Goal: Task Accomplishment & Management: Use online tool/utility

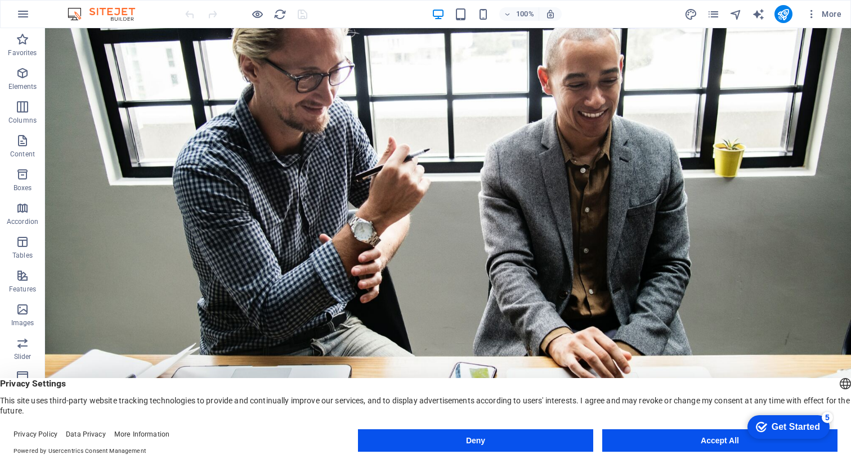
click at [777, 427] on div "Get Started" at bounding box center [796, 427] width 48 height 10
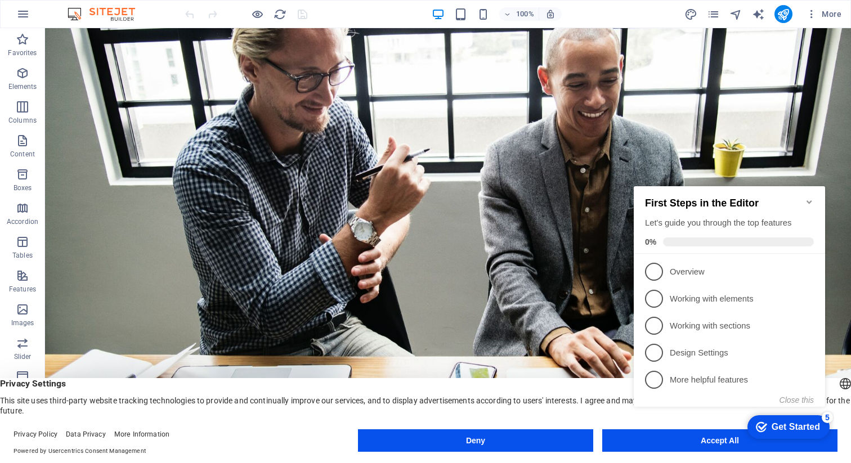
click at [777, 429] on div "Get Started" at bounding box center [796, 427] width 48 height 10
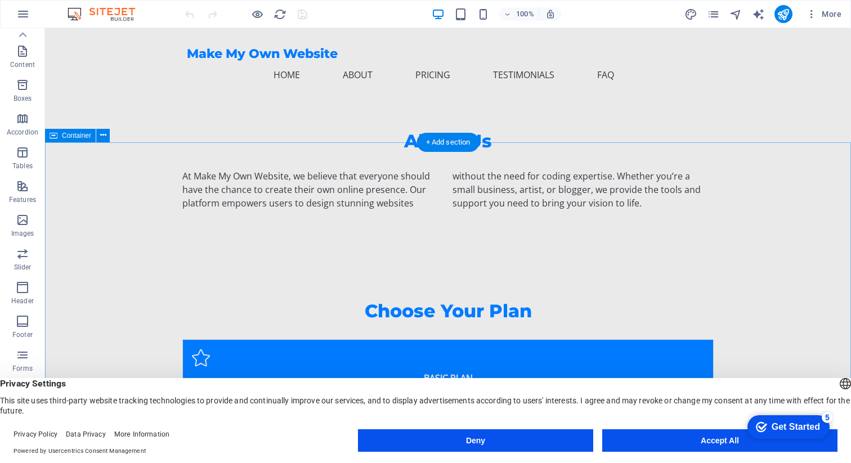
scroll to position [577, 0]
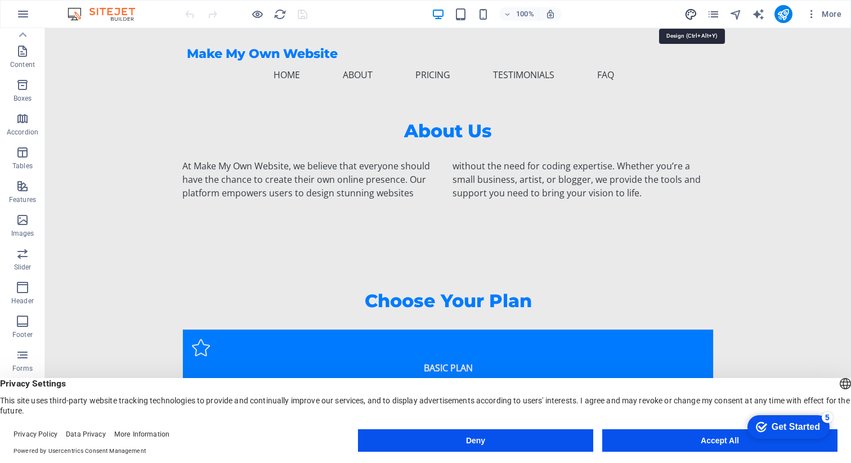
click at [693, 12] on icon "design" at bounding box center [690, 14] width 13 height 13
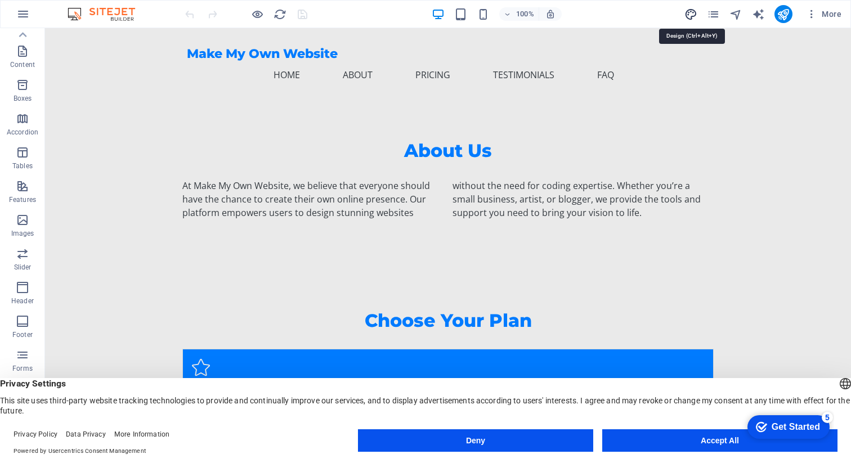
select select "px"
select select "200"
select select "px"
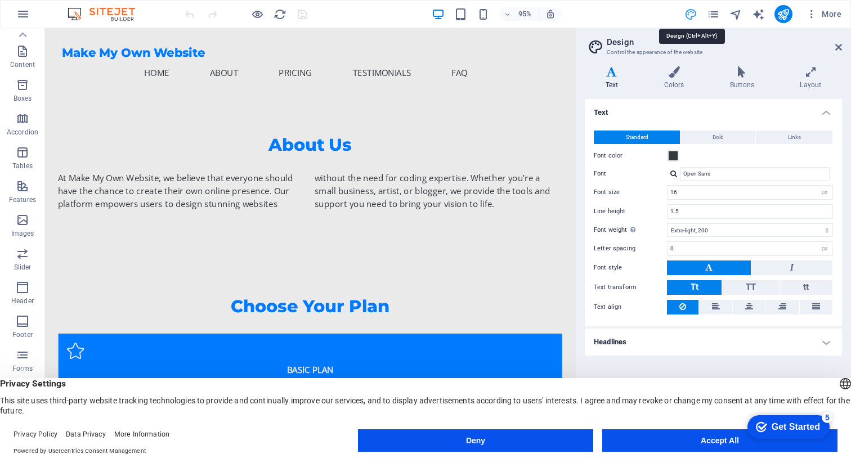
scroll to position [597, 0]
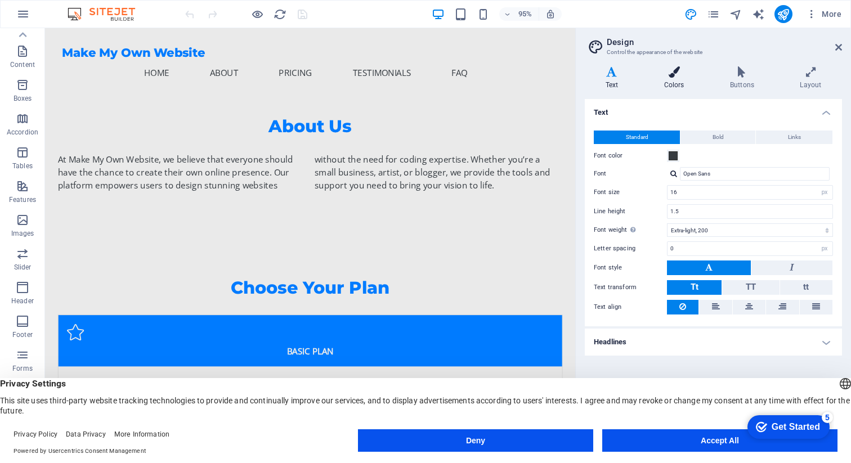
click at [673, 77] on icon at bounding box center [673, 71] width 61 height 11
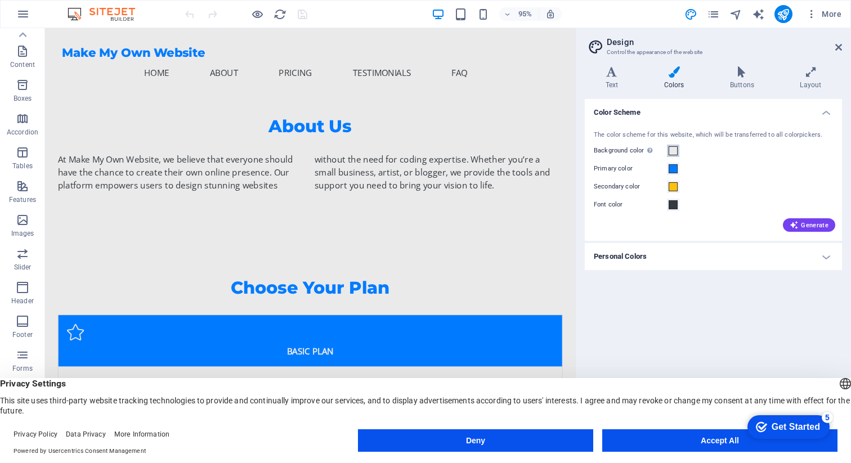
click at [674, 151] on span at bounding box center [673, 150] width 9 height 9
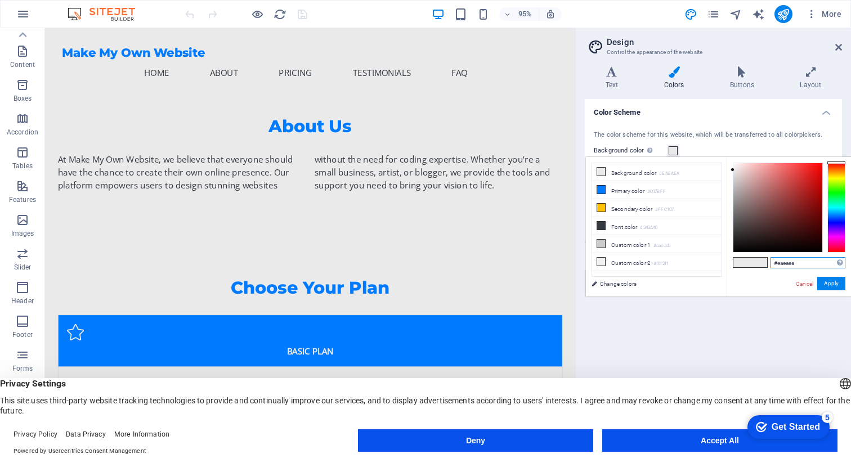
click at [804, 266] on input "#eaeaea" at bounding box center [808, 262] width 75 height 11
type input "#ffffff"
click at [830, 285] on button "Apply" at bounding box center [831, 284] width 28 height 14
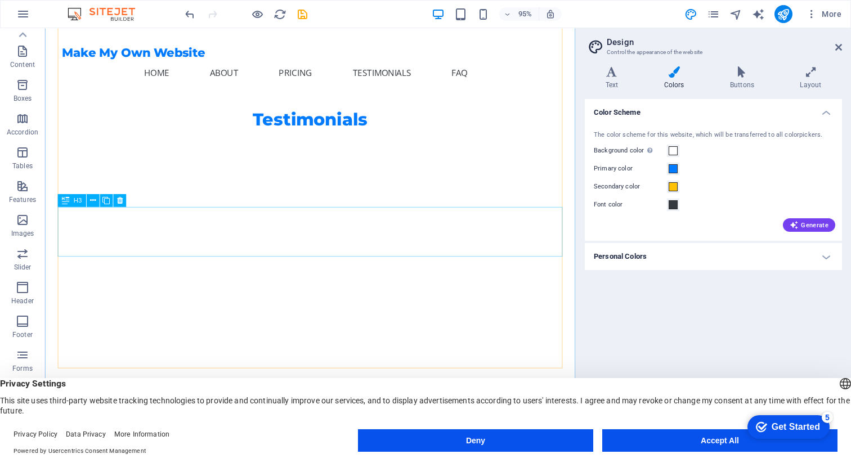
scroll to position [1674, 0]
click at [673, 167] on span at bounding box center [673, 168] width 9 height 9
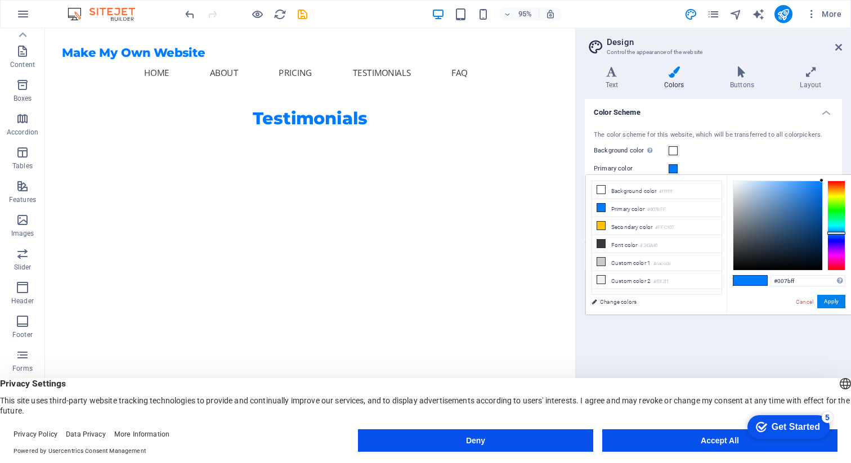
type input "#ff006b"
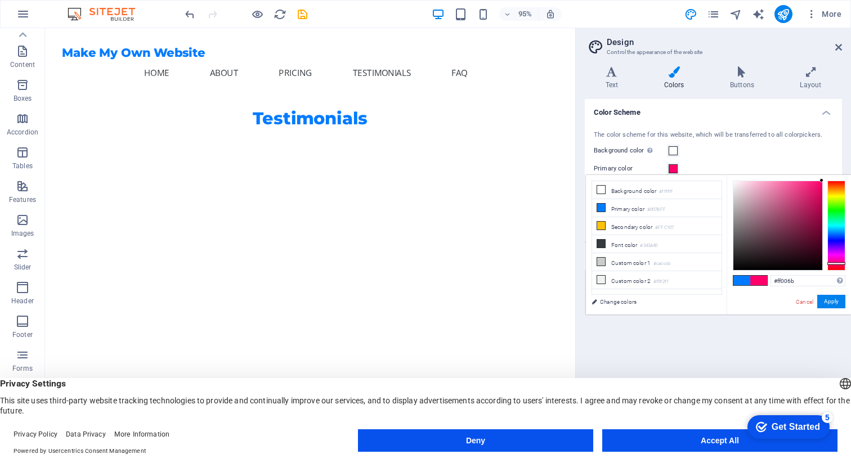
click at [841, 263] on div at bounding box center [836, 226] width 18 height 90
click at [835, 300] on button "Apply" at bounding box center [831, 302] width 28 height 14
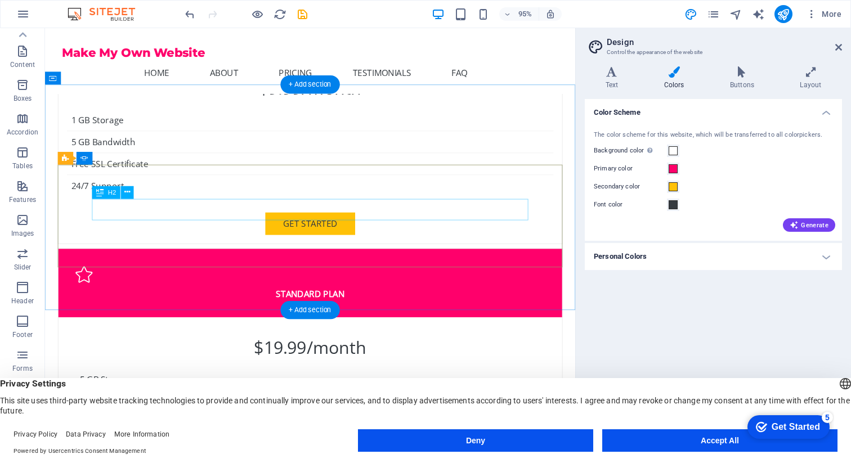
scroll to position [1016, 0]
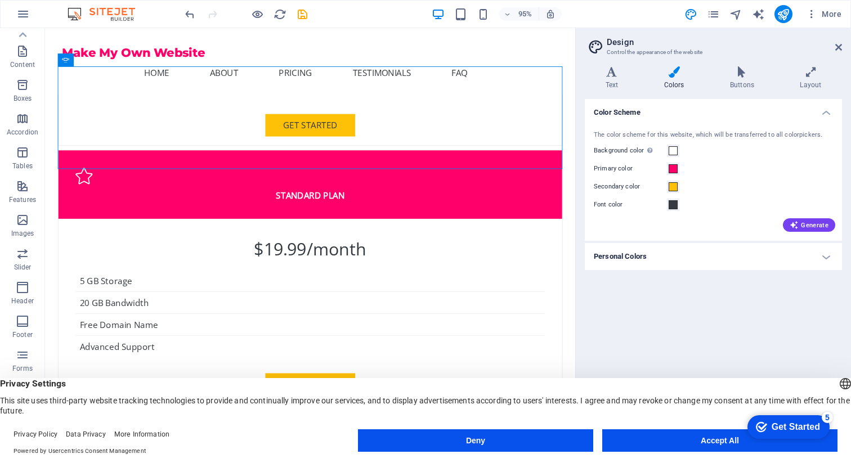
click at [823, 260] on h4 "Personal Colors" at bounding box center [713, 256] width 257 height 27
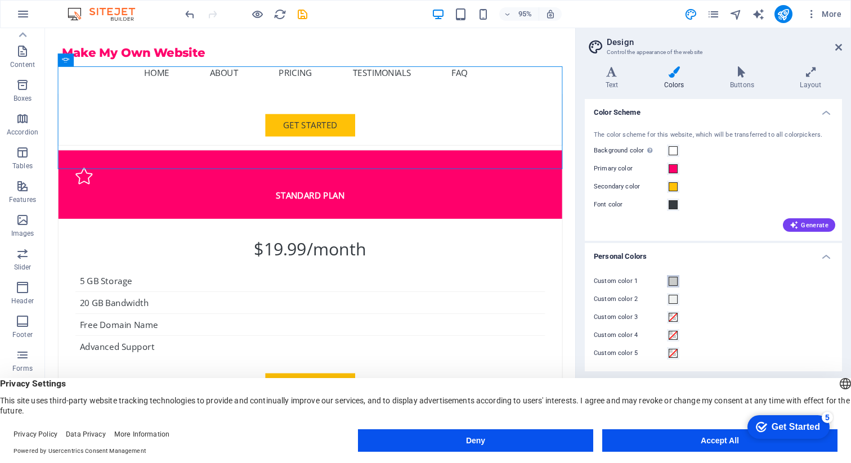
click at [675, 279] on span at bounding box center [673, 281] width 9 height 9
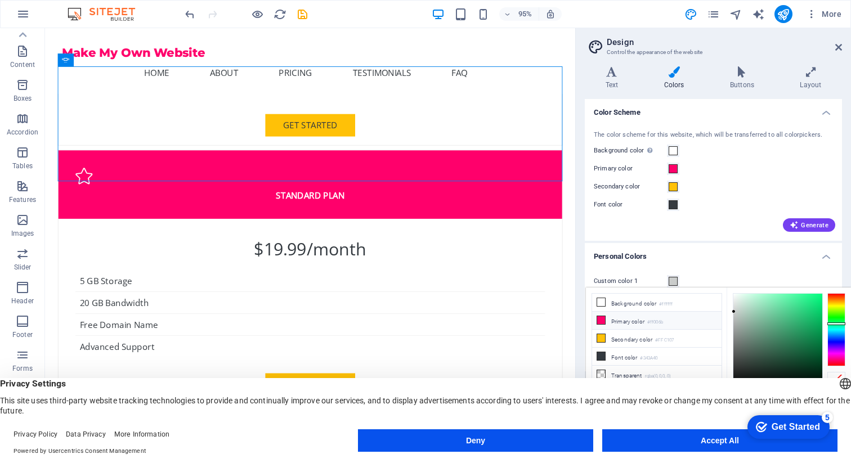
click at [629, 321] on li "Primary color #ff006b" at bounding box center [656, 321] width 129 height 18
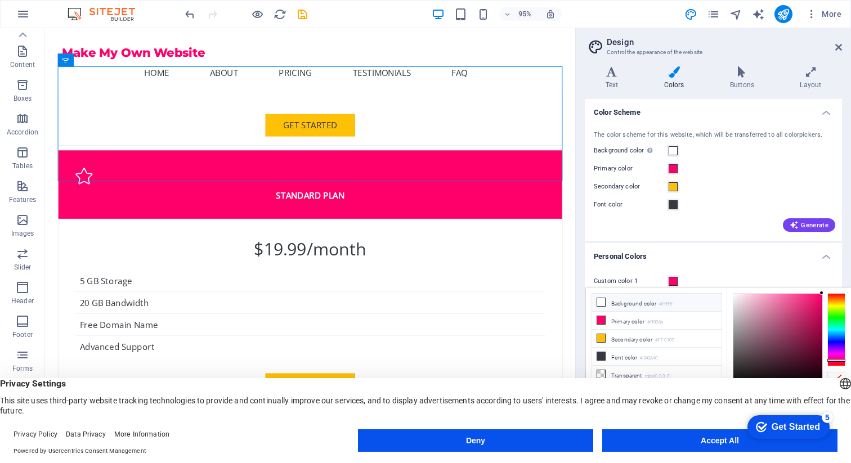
click at [618, 306] on li "Background color #ffffff" at bounding box center [656, 303] width 129 height 18
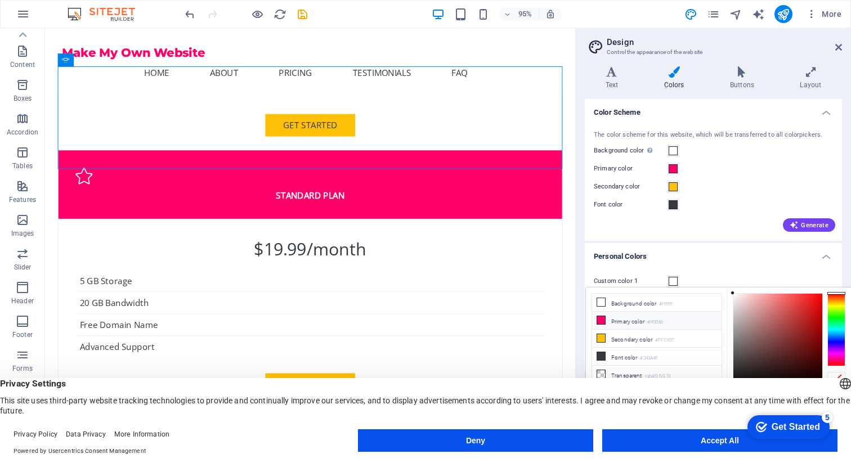
click at [619, 324] on li "Primary color #ff006b" at bounding box center [656, 321] width 129 height 18
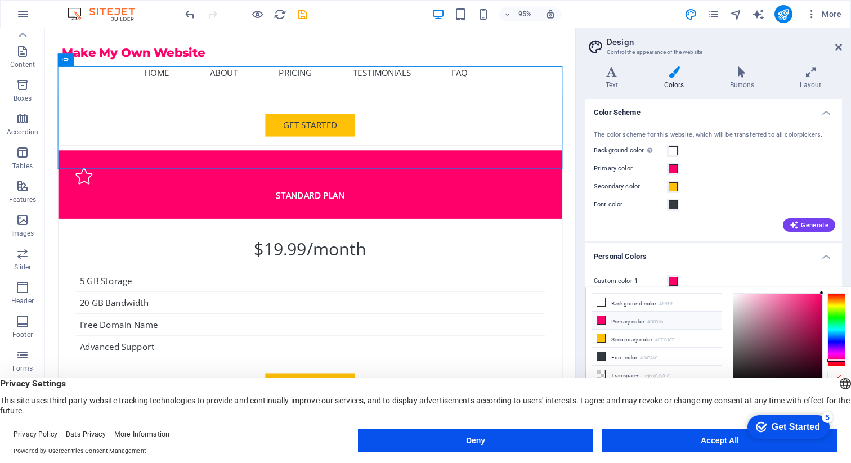
type input "#ff006b"
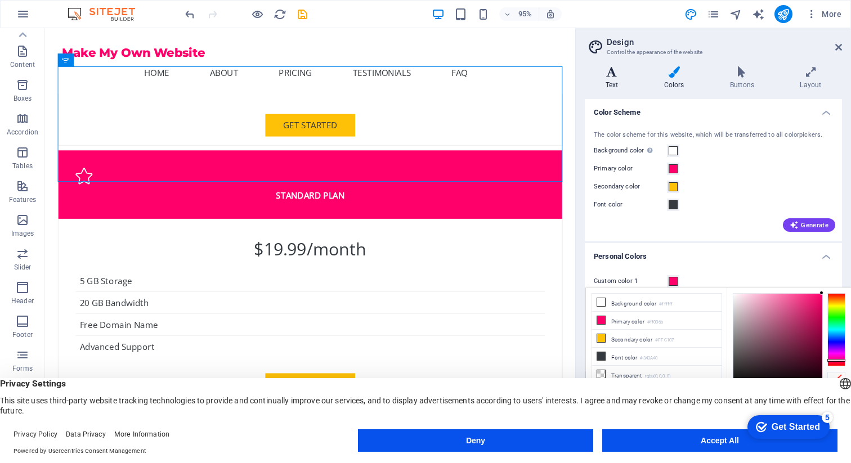
click at [617, 77] on icon at bounding box center [612, 71] width 54 height 11
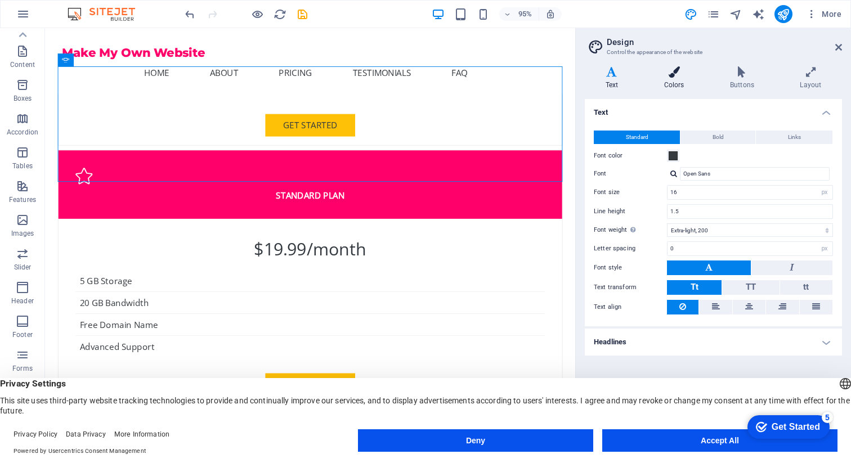
click at [682, 76] on icon at bounding box center [673, 71] width 61 height 11
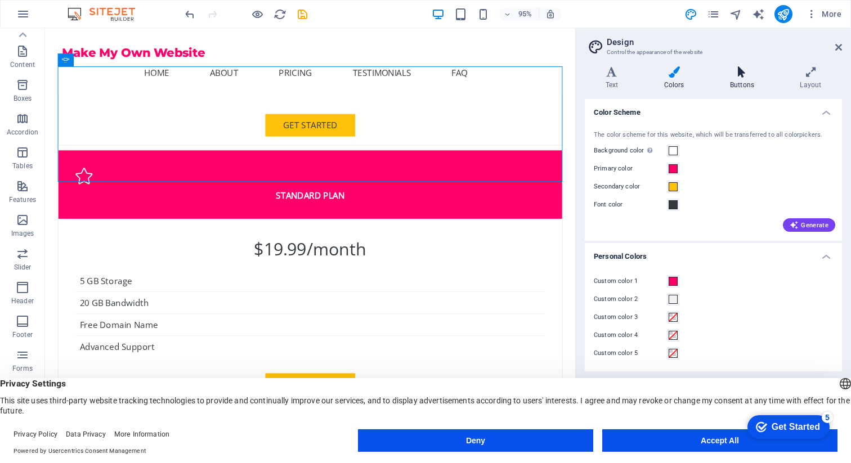
click at [729, 75] on icon at bounding box center [741, 71] width 65 height 11
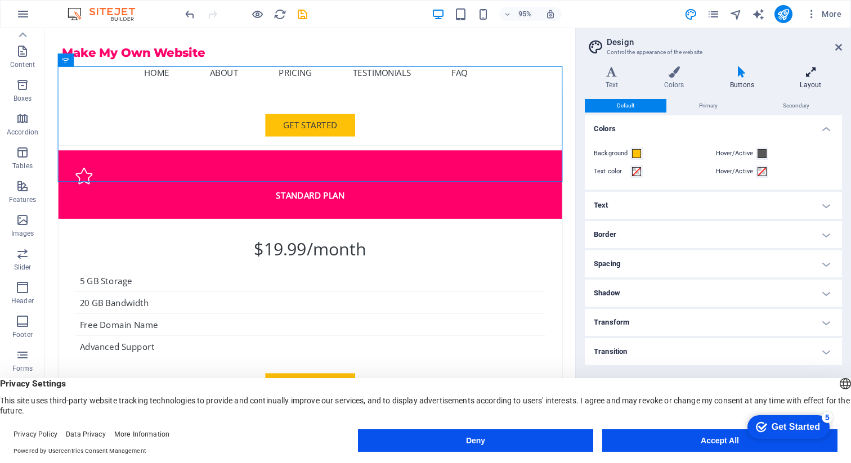
click at [825, 72] on icon at bounding box center [811, 71] width 62 height 11
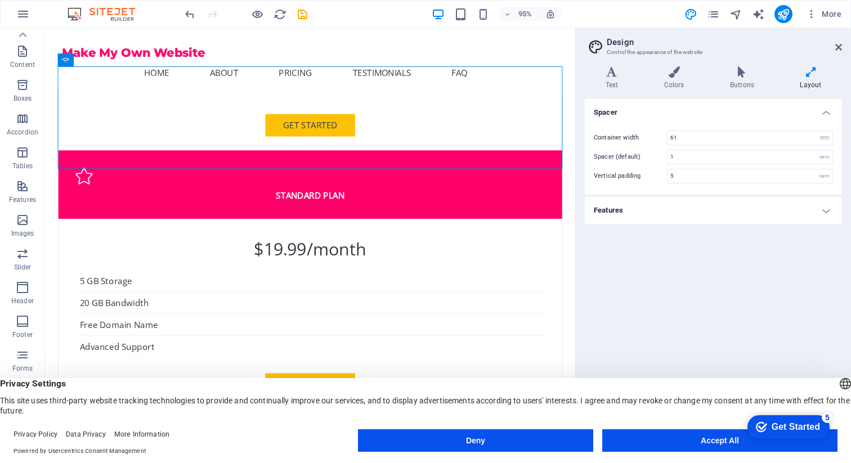
click at [832, 207] on h4 "Features" at bounding box center [713, 210] width 257 height 27
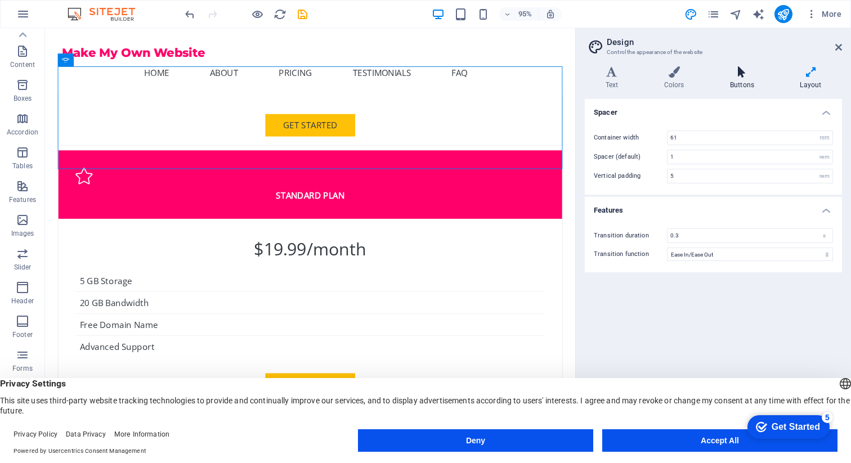
click at [746, 77] on icon at bounding box center [741, 71] width 65 height 11
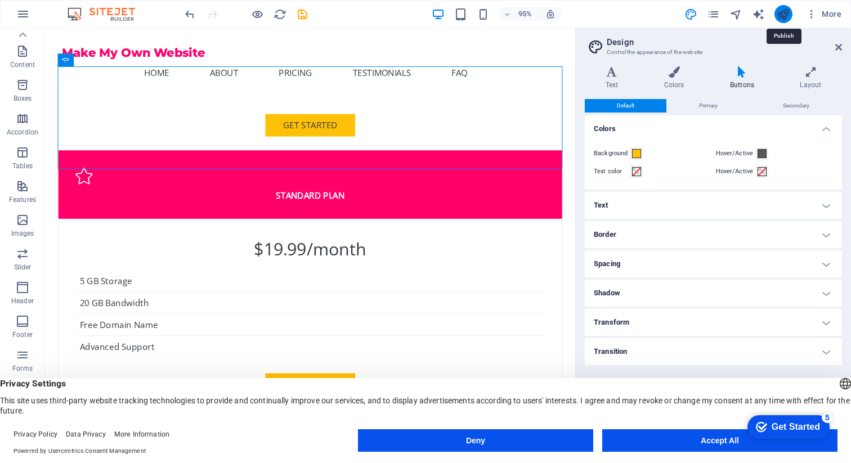
click at [780, 17] on icon "publish" at bounding box center [783, 14] width 13 height 13
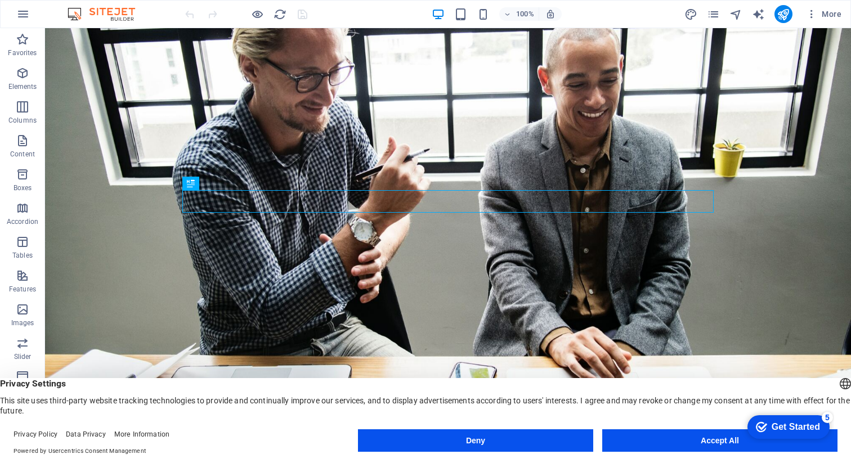
click at [706, 16] on div "More" at bounding box center [765, 14] width 162 height 18
click at [714, 16] on icon "pages" at bounding box center [713, 14] width 13 height 13
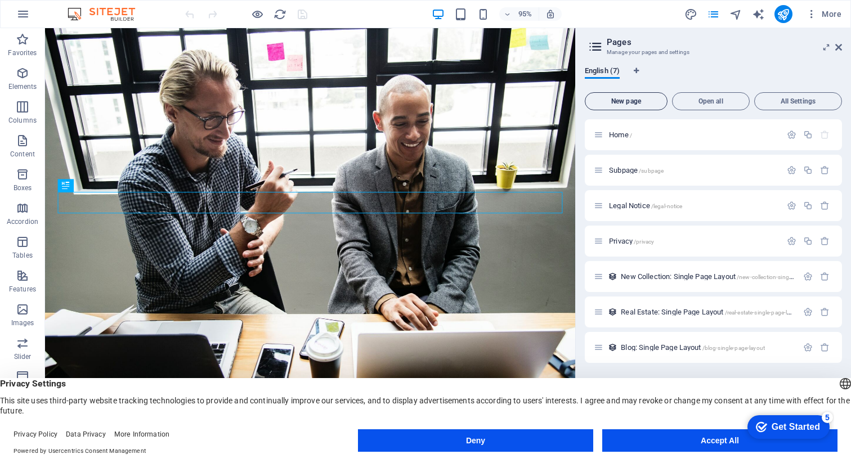
click at [644, 98] on span "New page" at bounding box center [626, 101] width 73 height 7
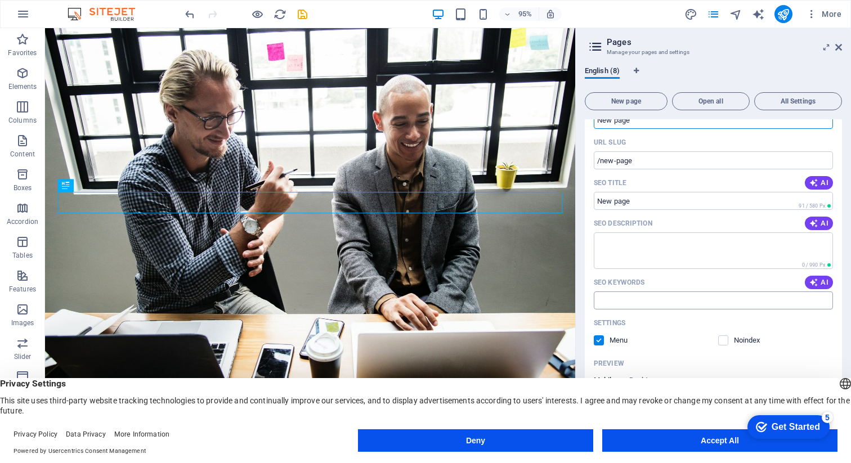
scroll to position [291, 0]
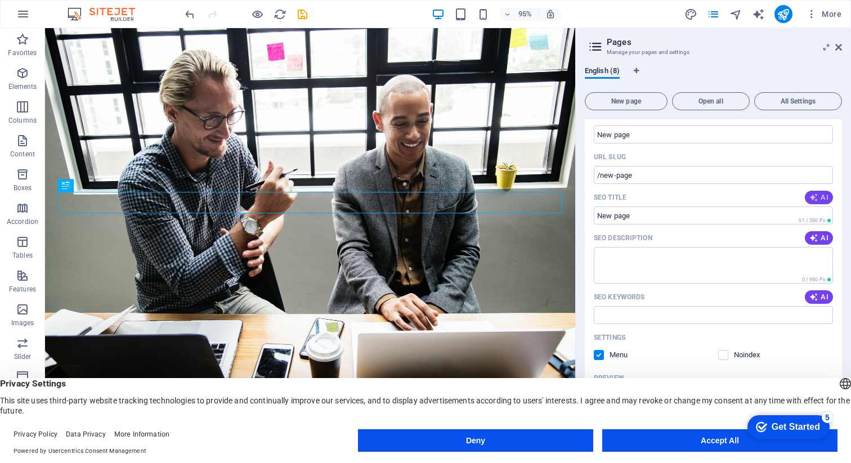
click at [815, 196] on icon "button" at bounding box center [813, 197] width 9 height 9
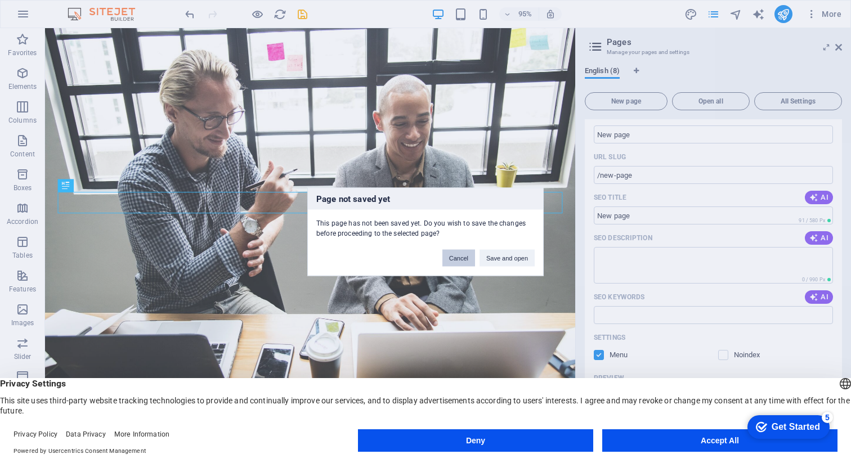
click at [450, 258] on button "Cancel" at bounding box center [458, 257] width 33 height 17
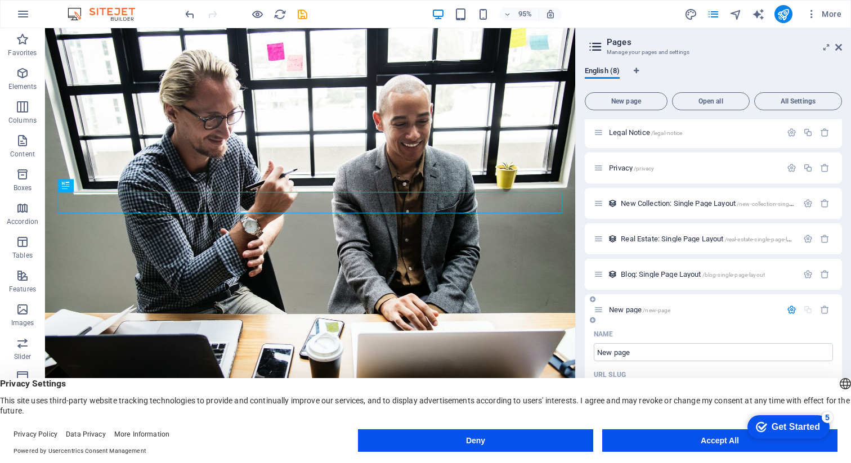
scroll to position [0, 0]
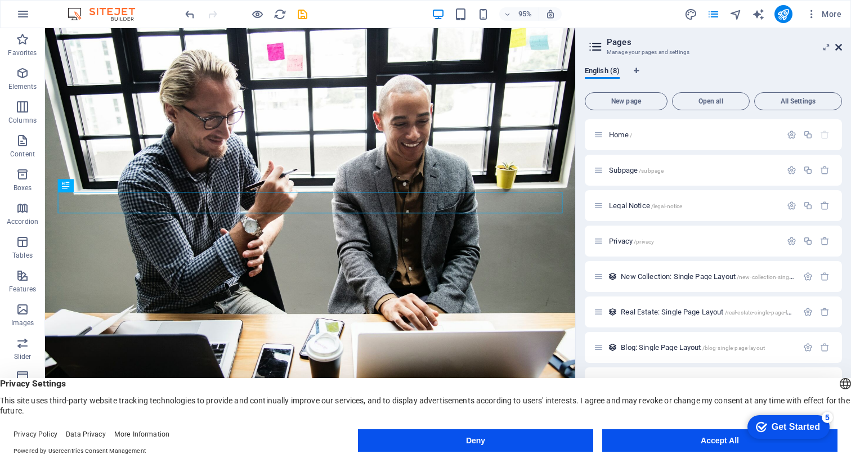
click at [840, 45] on icon at bounding box center [838, 47] width 7 height 9
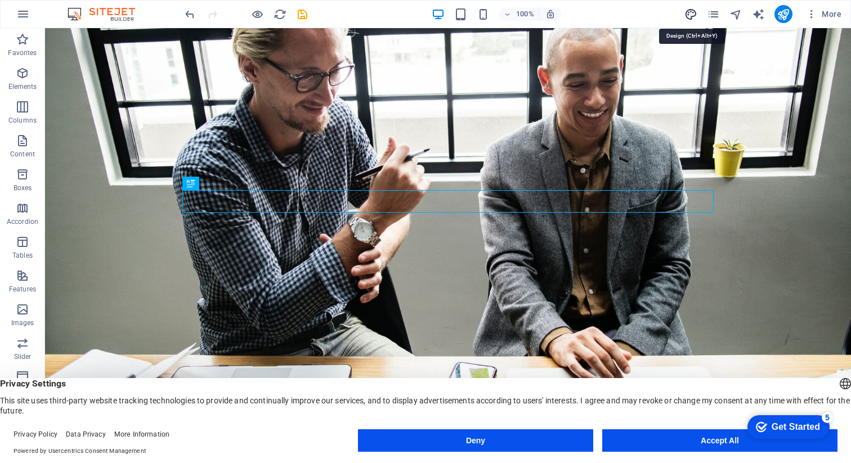
click at [691, 14] on icon "design" at bounding box center [690, 14] width 13 height 13
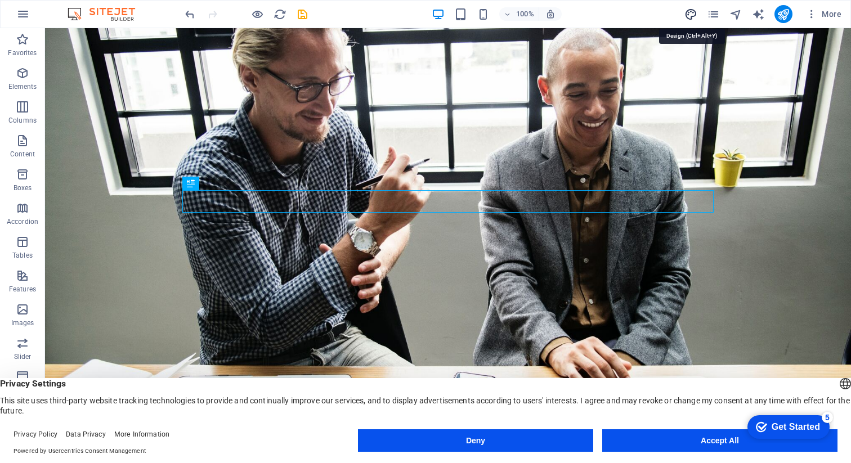
select select "px"
select select "200"
select select "px"
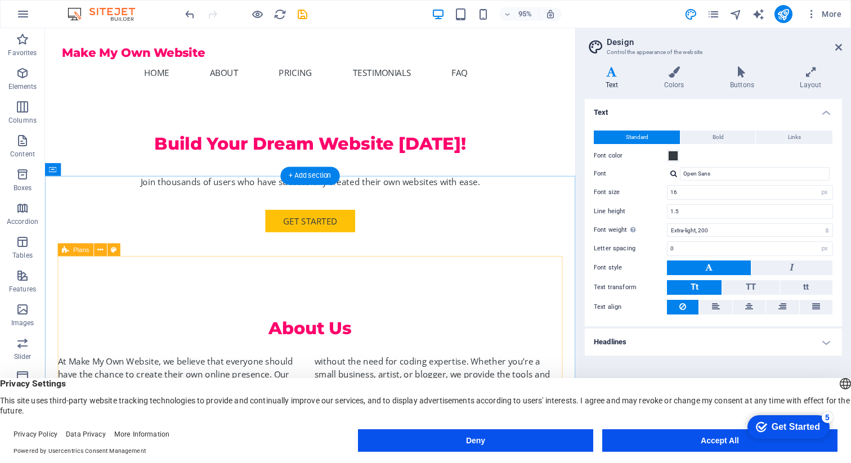
scroll to position [413, 0]
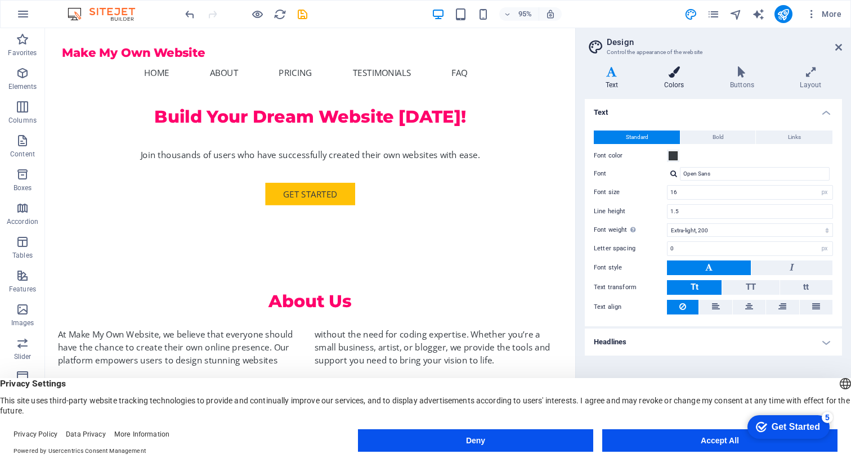
click at [675, 80] on h4 "Colors" at bounding box center [676, 78] width 66 height 24
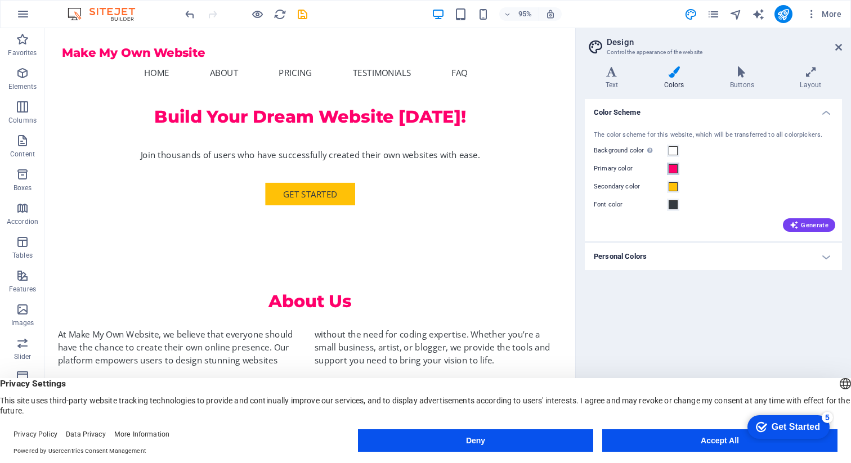
click at [673, 169] on span at bounding box center [673, 168] width 9 height 9
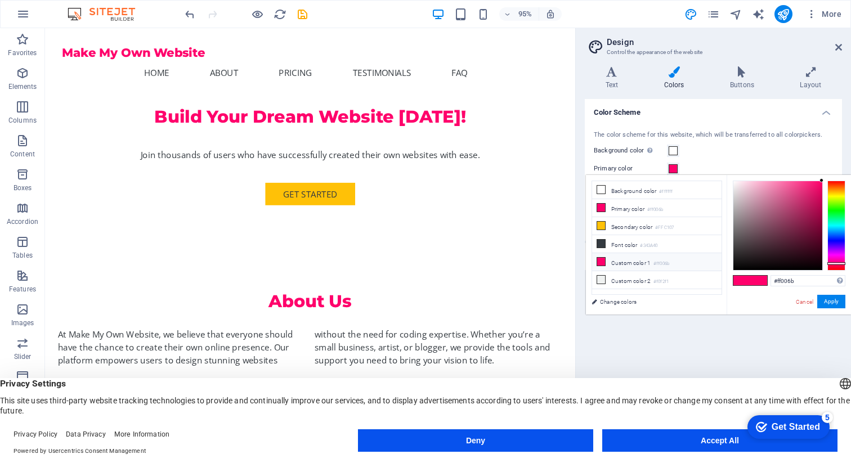
click at [603, 261] on icon at bounding box center [601, 262] width 8 height 8
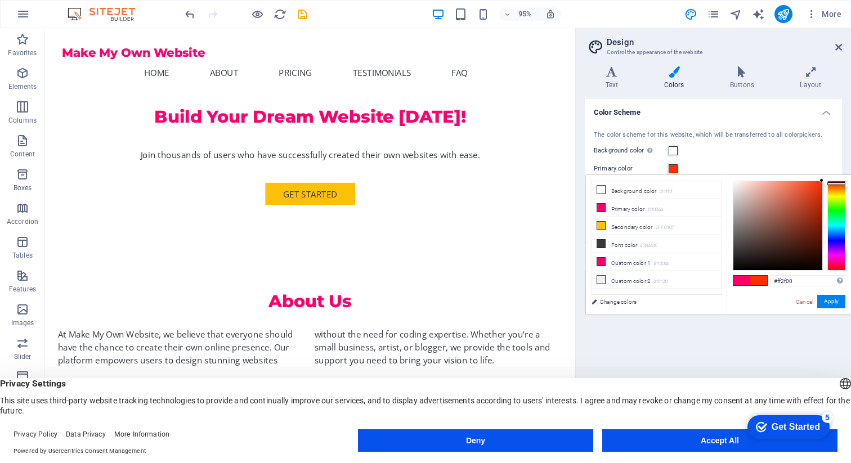
click at [841, 183] on div at bounding box center [836, 226] width 18 height 90
type input "#ef350b"
click at [818, 186] on div at bounding box center [777, 225] width 89 height 89
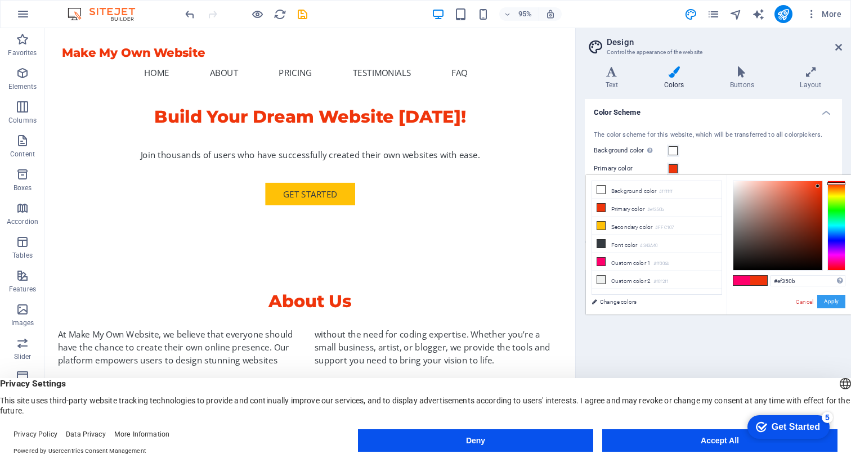
click at [832, 303] on button "Apply" at bounding box center [831, 302] width 28 height 14
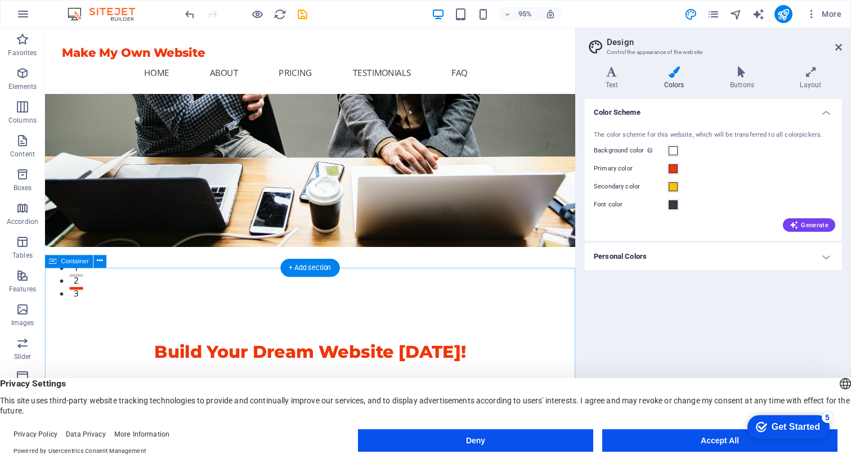
scroll to position [0, 0]
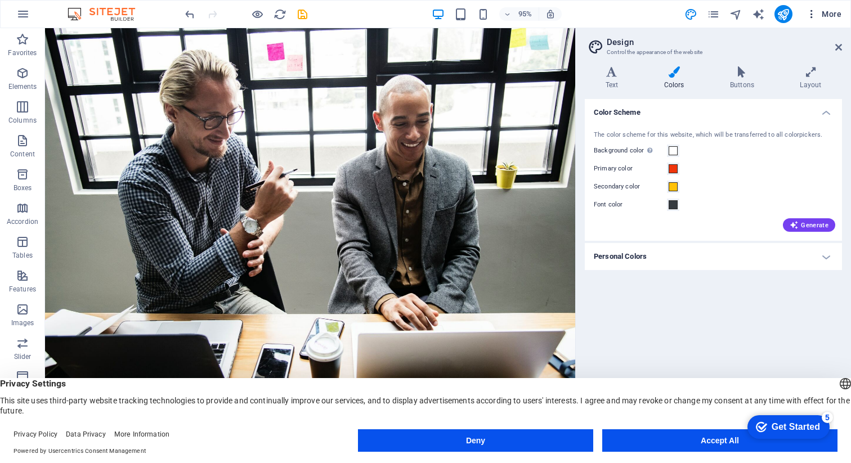
click at [828, 10] on span "More" at bounding box center [823, 13] width 35 height 11
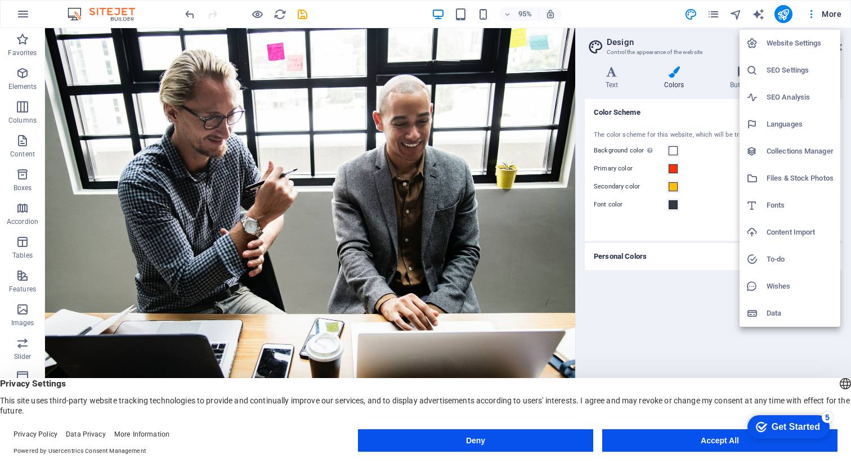
click at [789, 317] on h6 "Data" at bounding box center [800, 314] width 67 height 14
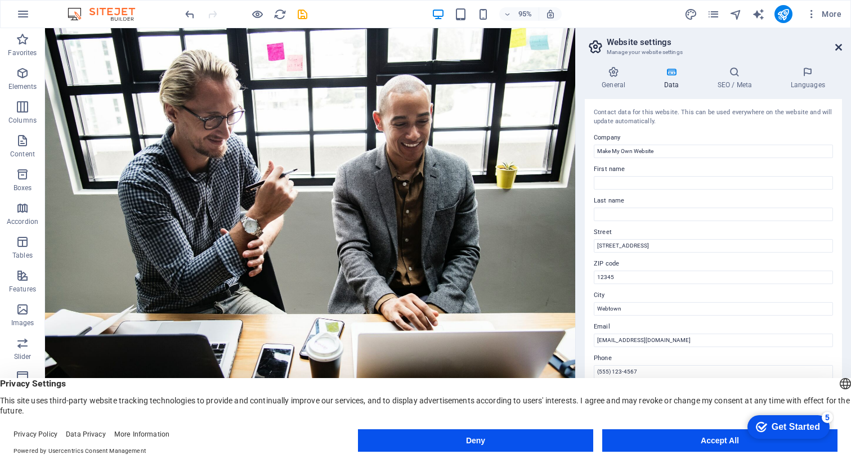
click at [835, 48] on icon at bounding box center [838, 47] width 7 height 9
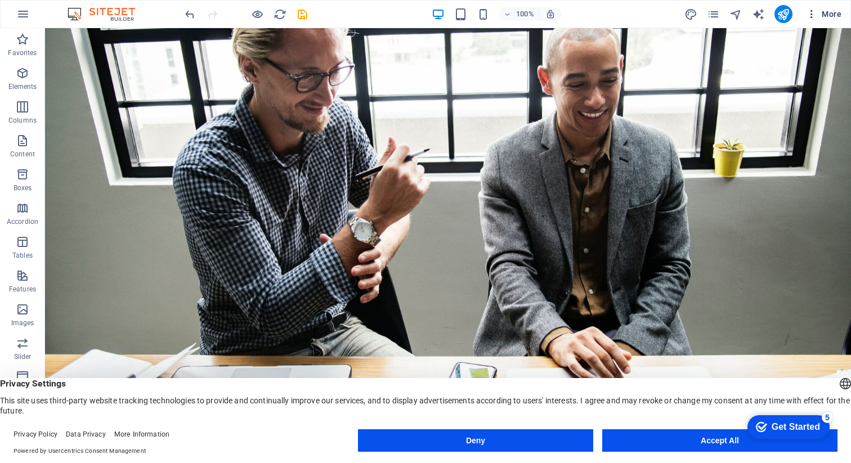
click at [812, 17] on icon "button" at bounding box center [811, 13] width 11 height 11
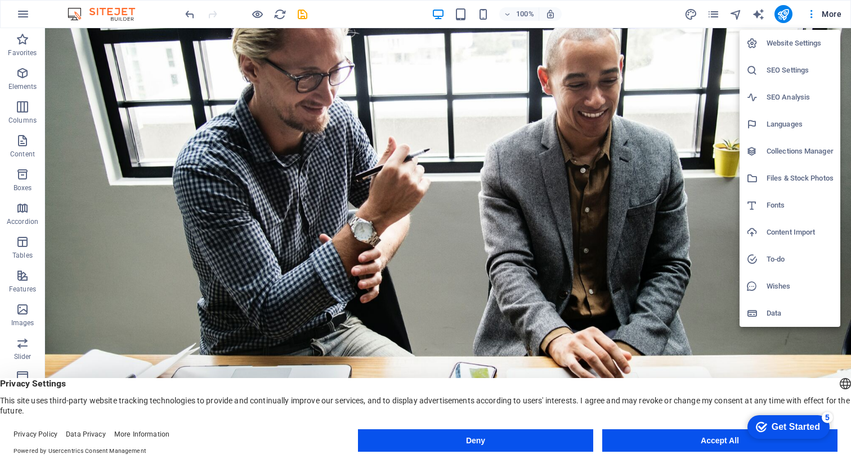
click at [812, 149] on h6 "Collections Manager" at bounding box center [800, 152] width 67 height 14
